Goal: Task Accomplishment & Management: Manage account settings

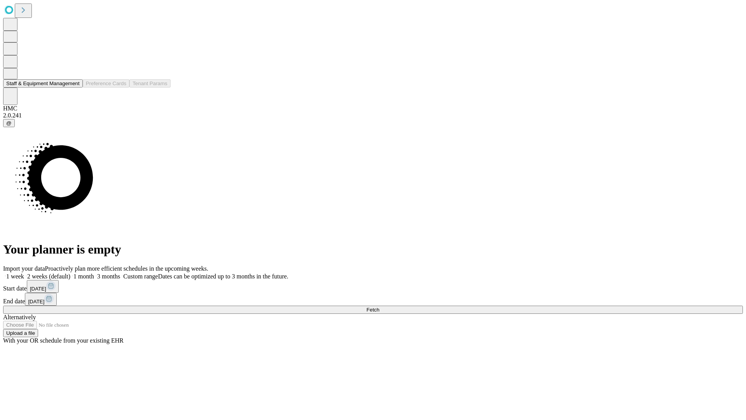
click at [73, 87] on button "Staff & Equipment Management" at bounding box center [43, 83] width 80 height 8
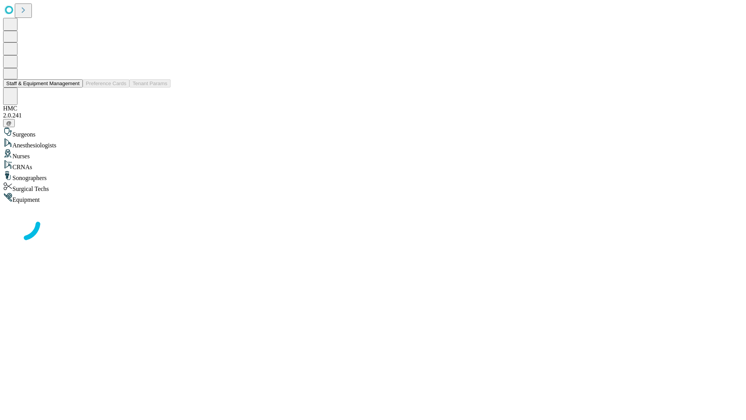
click at [74, 87] on button "Staff & Equipment Management" at bounding box center [43, 83] width 80 height 8
